Goal: Task Accomplishment & Management: Complete application form

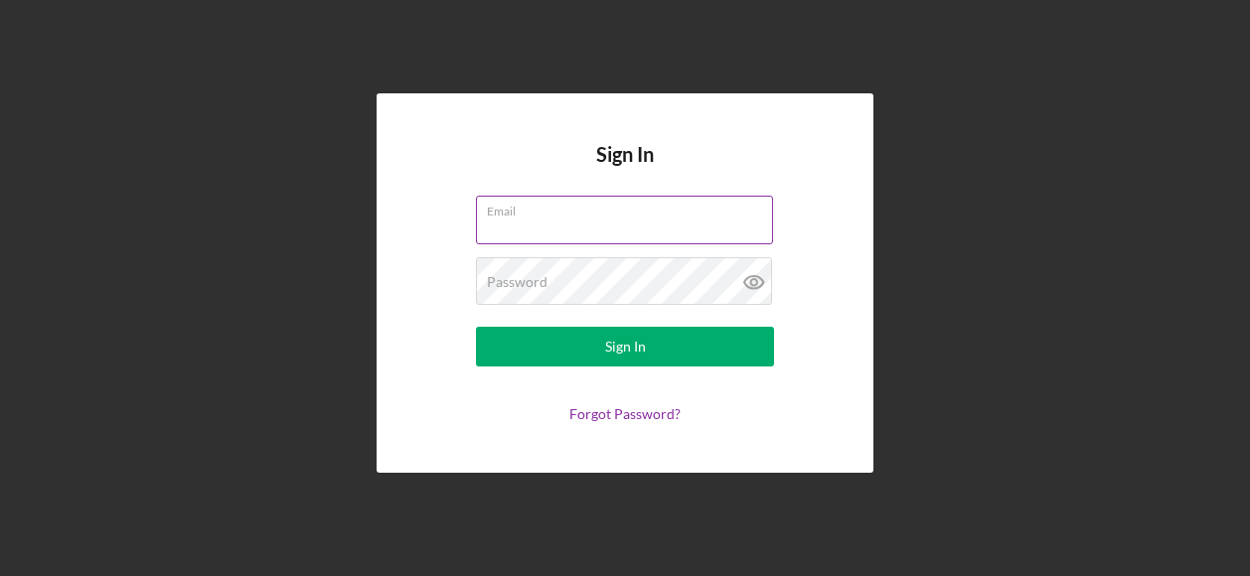
click at [692, 221] on input "Email" at bounding box center [624, 220] width 297 height 48
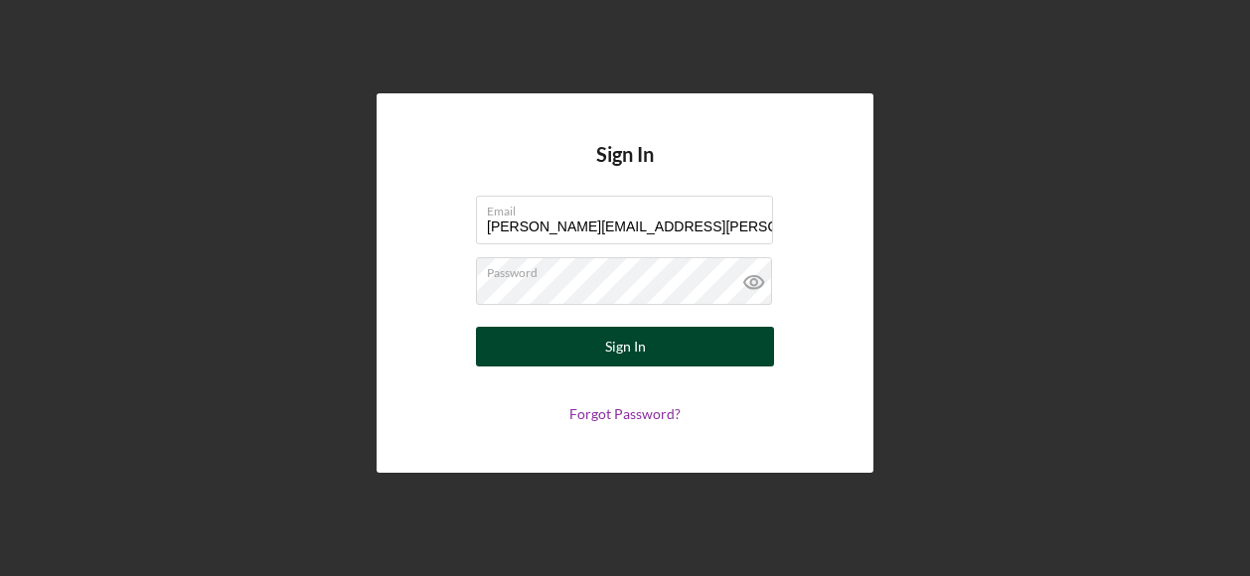
click at [617, 350] on div "Sign In" at bounding box center [625, 347] width 41 height 40
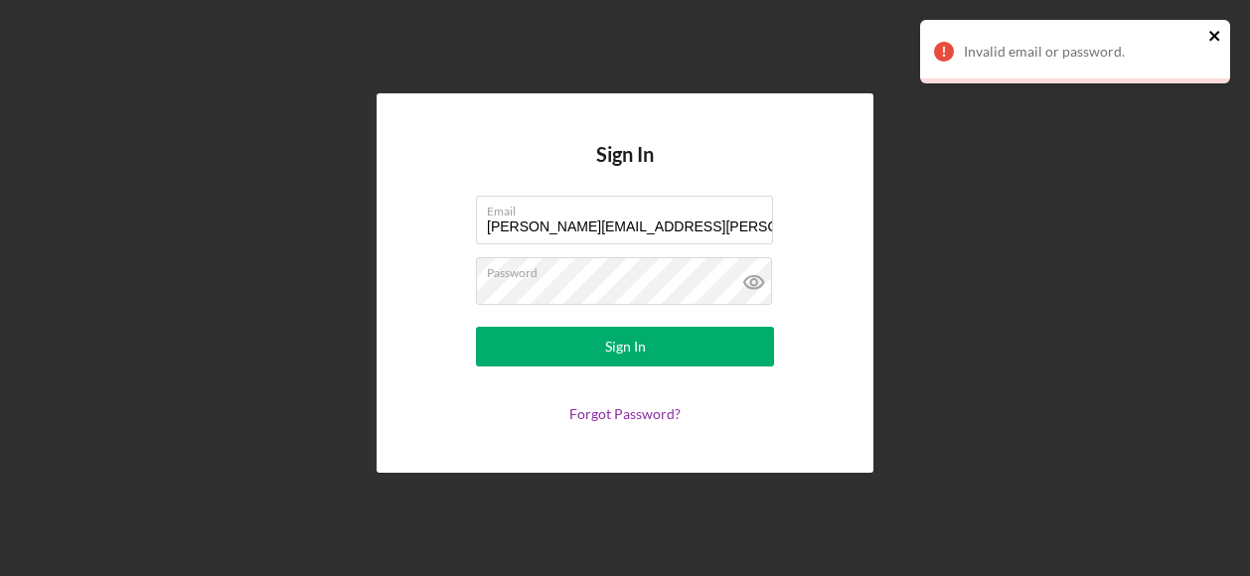
click at [1218, 39] on icon "close" at bounding box center [1216, 36] width 14 height 16
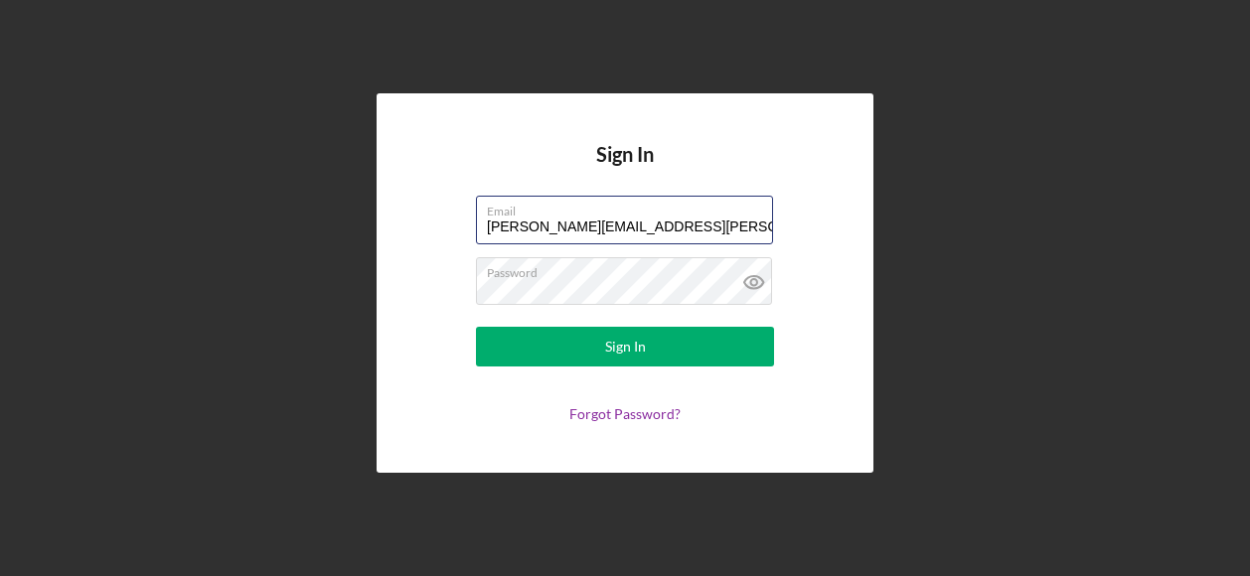
drag, startPoint x: 679, startPoint y: 223, endPoint x: 444, endPoint y: 228, distance: 234.6
click at [444, 227] on form "Email [PERSON_NAME][EMAIL_ADDRESS][PERSON_NAME][DOMAIN_NAME] Password Sign In F…" at bounding box center [625, 309] width 398 height 227
type input "[PERSON_NAME][EMAIL_ADDRESS][PERSON_NAME][DOMAIN_NAME]"
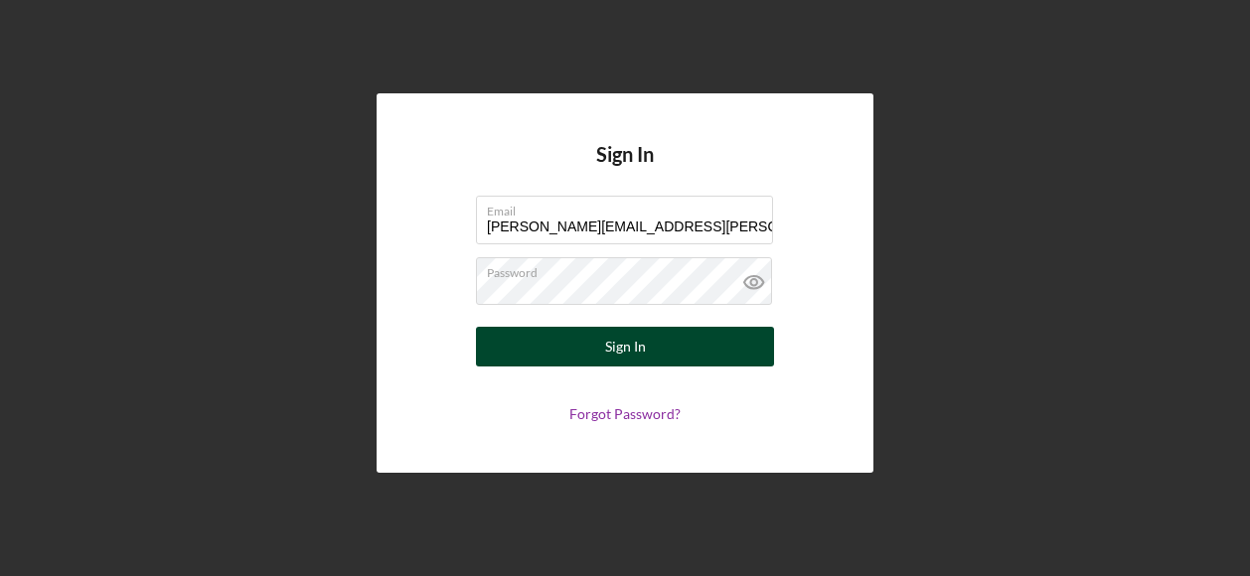
click at [616, 349] on div "Sign In" at bounding box center [625, 347] width 41 height 40
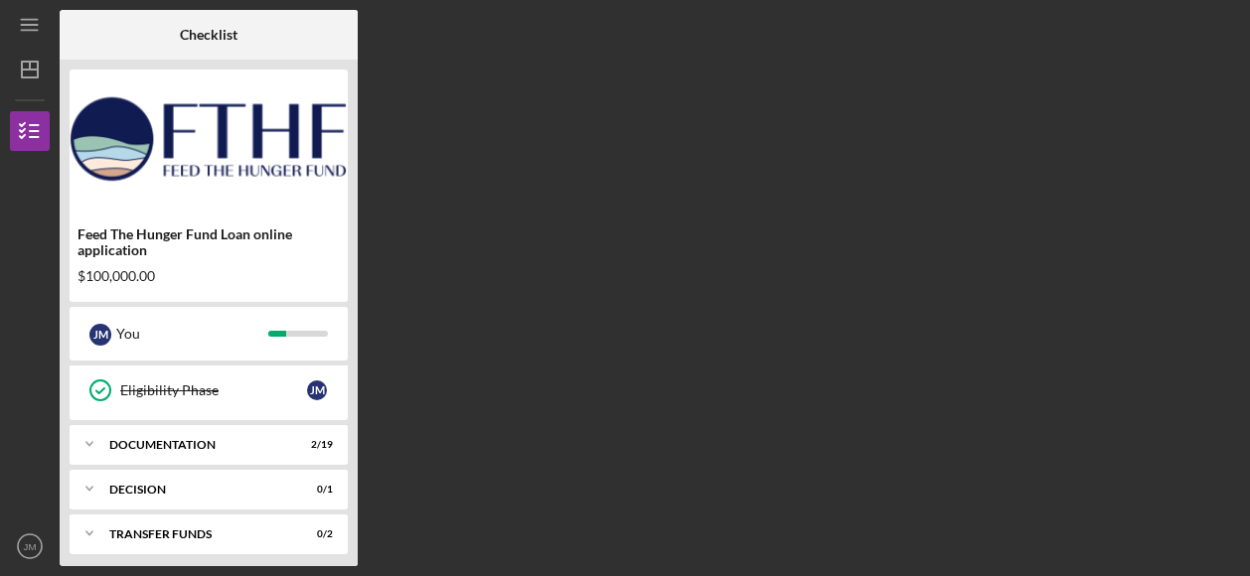
scroll to position [316, 0]
click at [88, 440] on polyline at bounding box center [89, 442] width 6 height 4
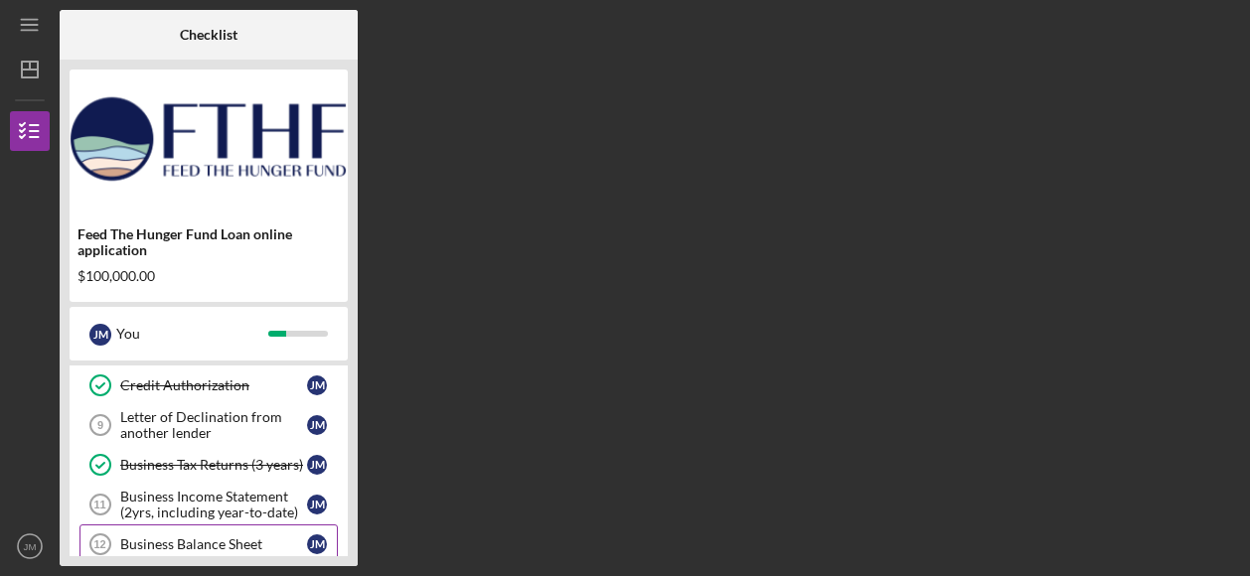
scroll to position [415, 0]
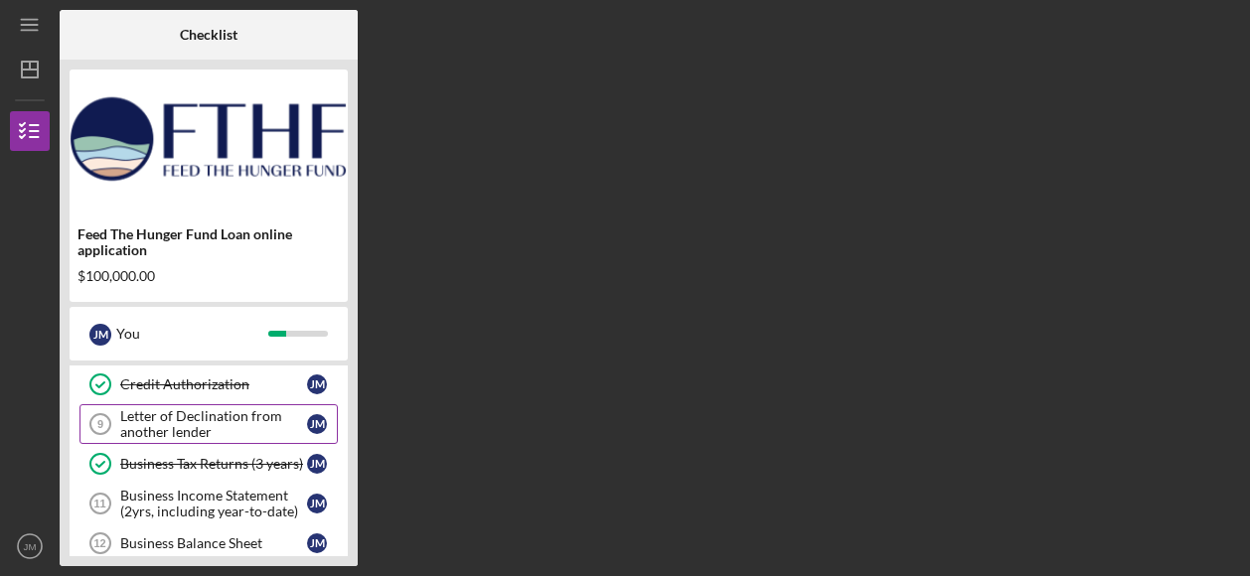
click at [190, 418] on div "Letter of Declination from another lender" at bounding box center [213, 425] width 187 height 32
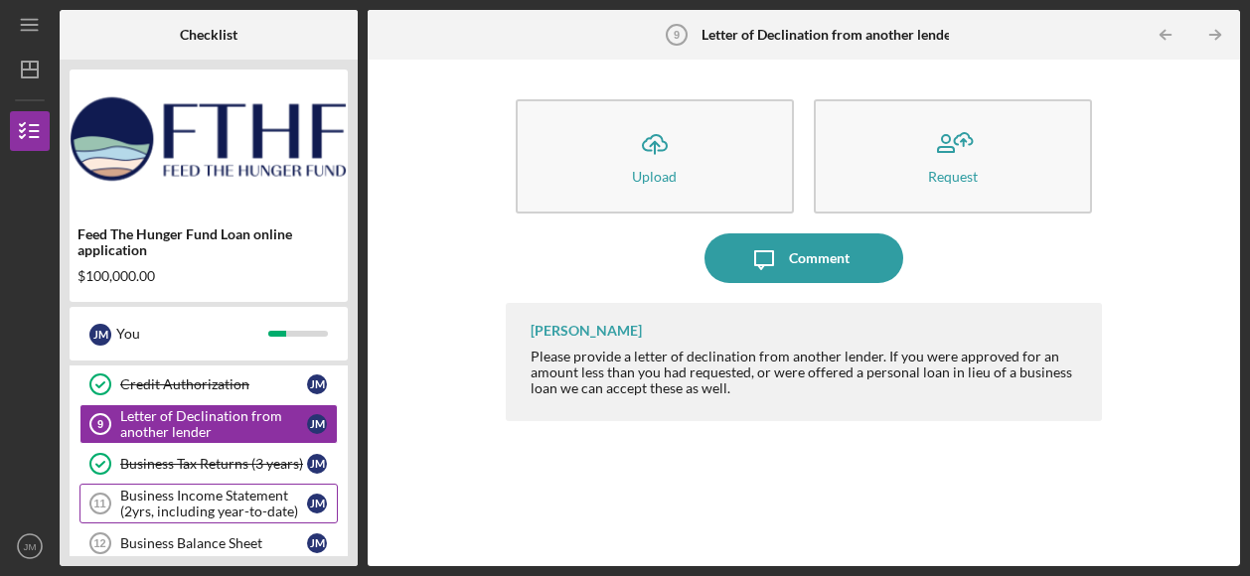
click at [214, 501] on div "Business Income Statement (2yrs, including year-to-date)" at bounding box center [213, 504] width 187 height 32
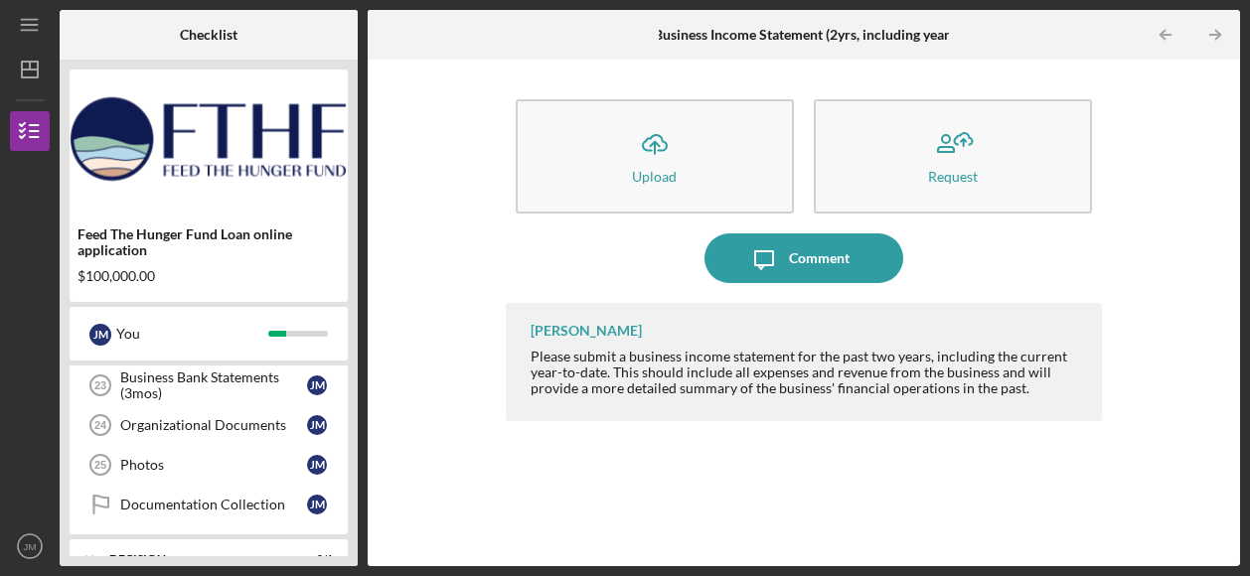
scroll to position [1012, 0]
click at [191, 416] on link "Organizational Documents 24 Organizational Documents [PERSON_NAME]" at bounding box center [209, 425] width 258 height 40
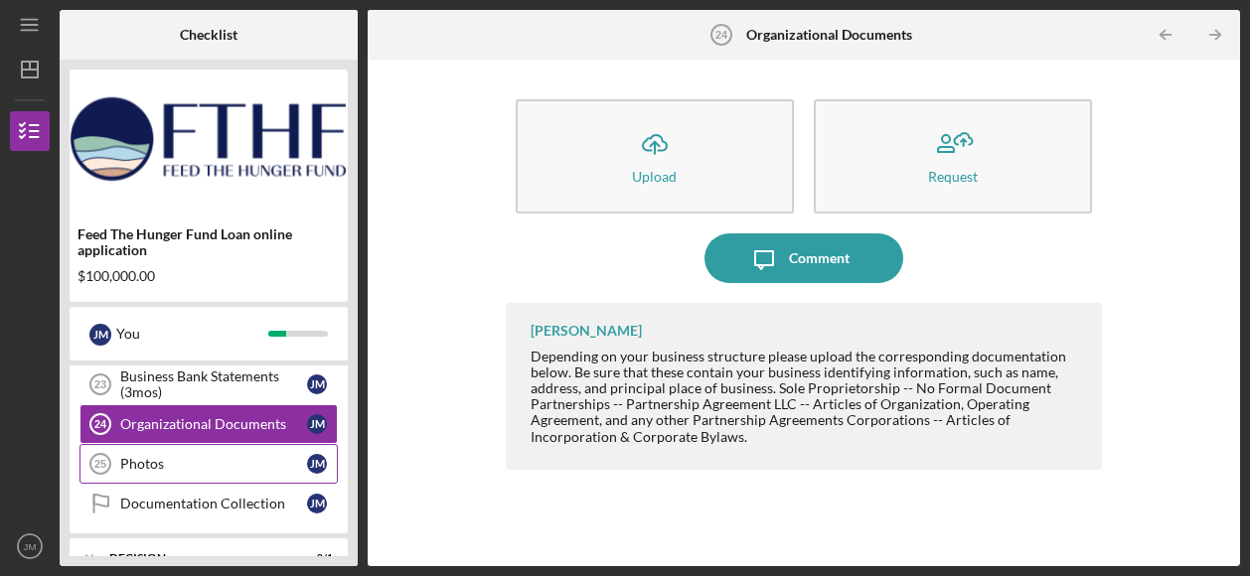
click at [174, 456] on div "Photos" at bounding box center [213, 464] width 187 height 16
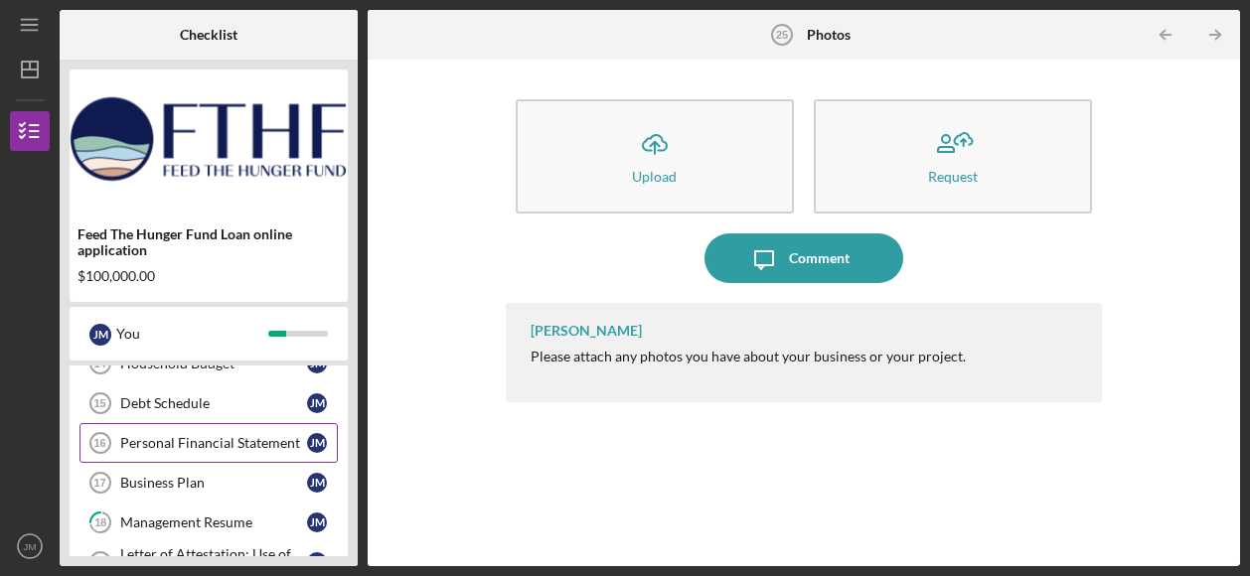
scroll to position [674, 0]
click at [199, 436] on div "Personal Financial Statement" at bounding box center [213, 444] width 187 height 16
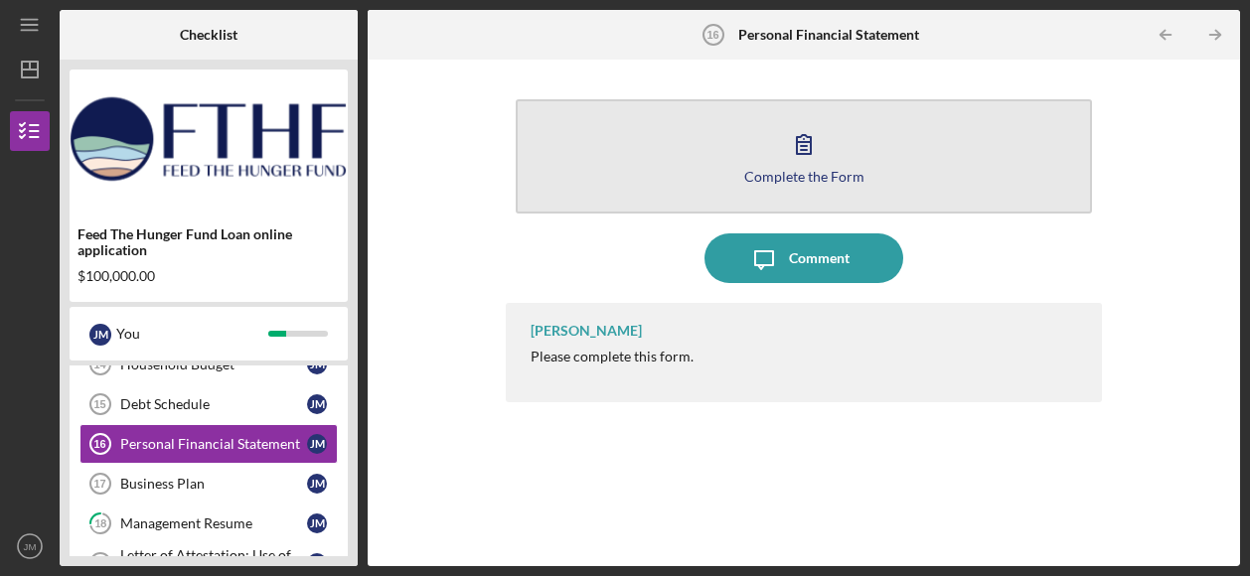
click at [807, 139] on icon "button" at bounding box center [804, 144] width 50 height 50
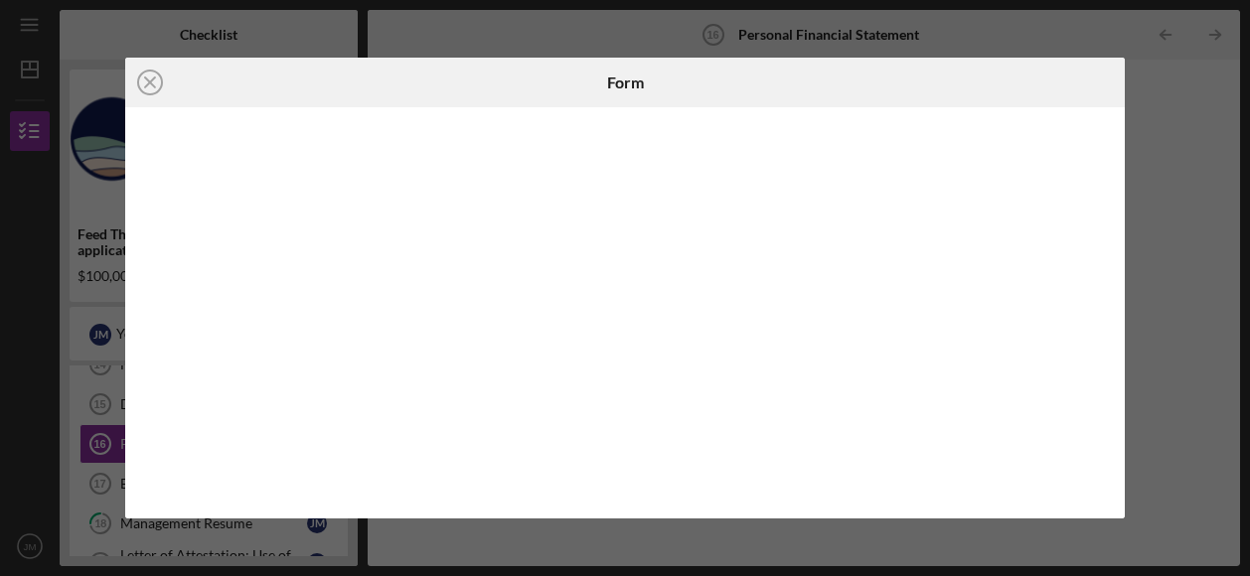
click at [1225, 213] on div "Icon/Close Form" at bounding box center [625, 288] width 1250 height 576
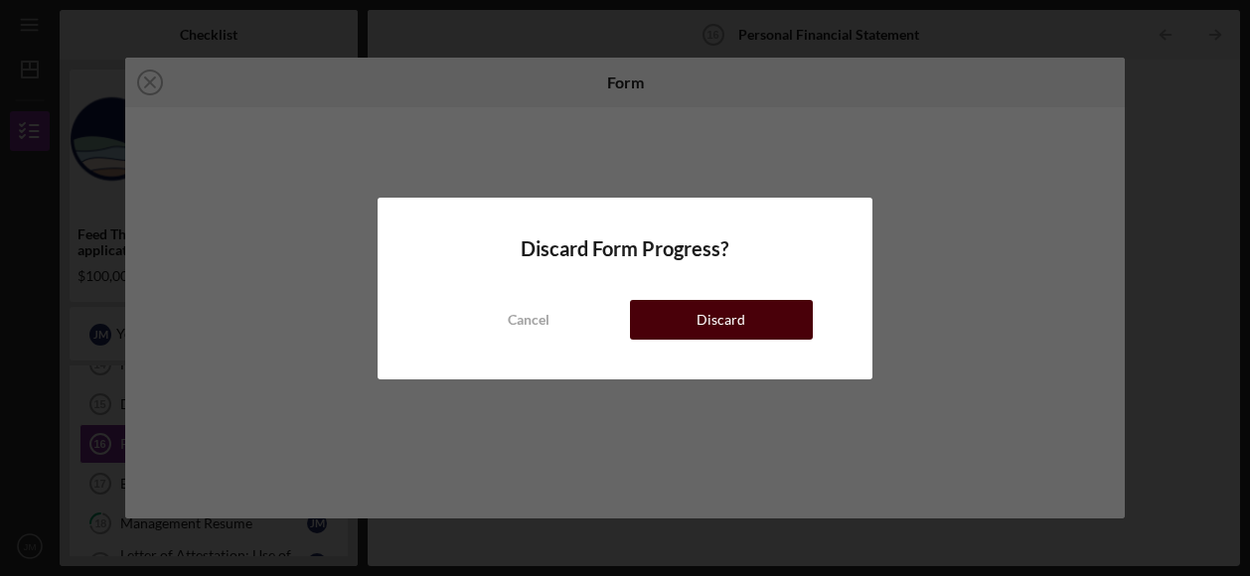
click at [745, 316] on button "Discard" at bounding box center [721, 320] width 183 height 40
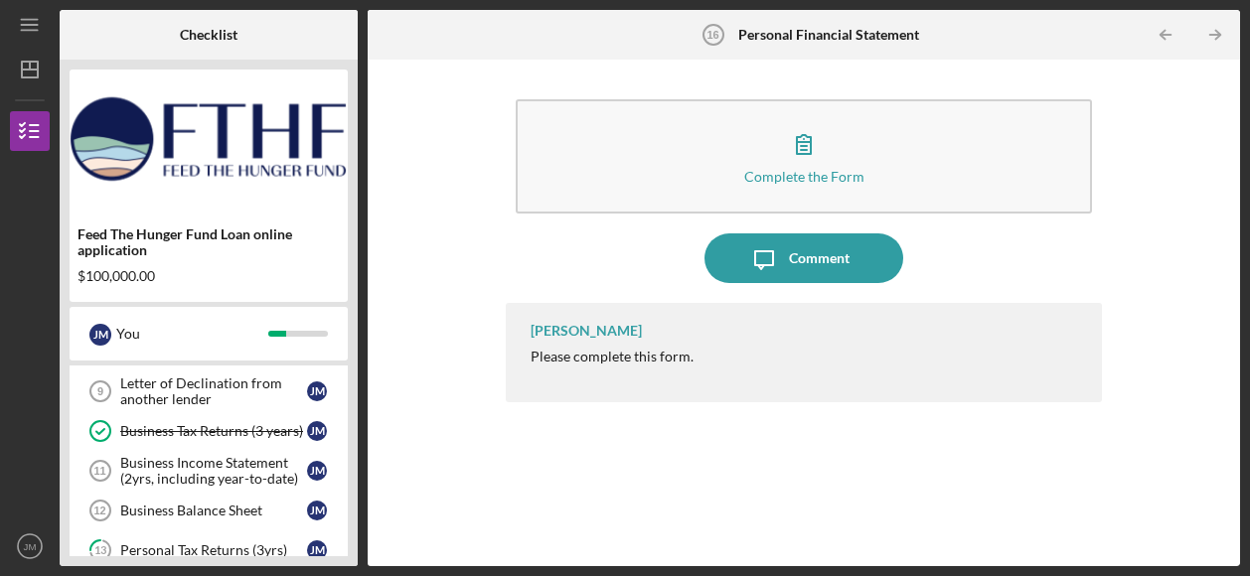
scroll to position [451, 0]
